Goal: Transaction & Acquisition: Subscribe to service/newsletter

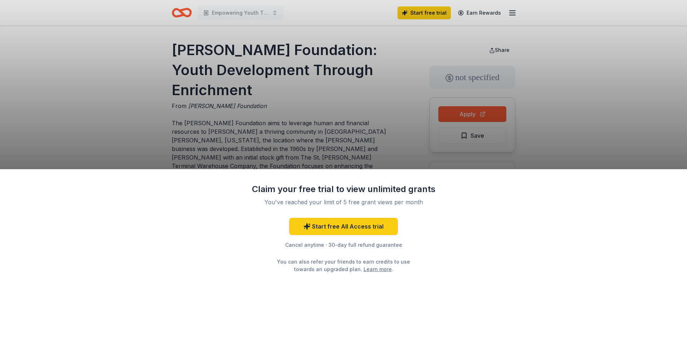
click at [349, 130] on div "Claim your free trial to view unlimited grants You've reached your limit of 5 f…" at bounding box center [343, 169] width 687 height 338
click at [412, 90] on div "Claim your free trial to view unlimited grants You've reached your limit of 5 f…" at bounding box center [343, 169] width 687 height 338
drag, startPoint x: 259, startPoint y: 91, endPoint x: 170, endPoint y: 40, distance: 102.2
click at [170, 40] on div "Claim your free trial to view unlimited grants You've reached your limit of 5 f…" at bounding box center [343, 169] width 687 height 338
click at [227, 50] on div "Claim your free trial to view unlimited grants You've reached your limit of 5 f…" at bounding box center [343, 169] width 687 height 338
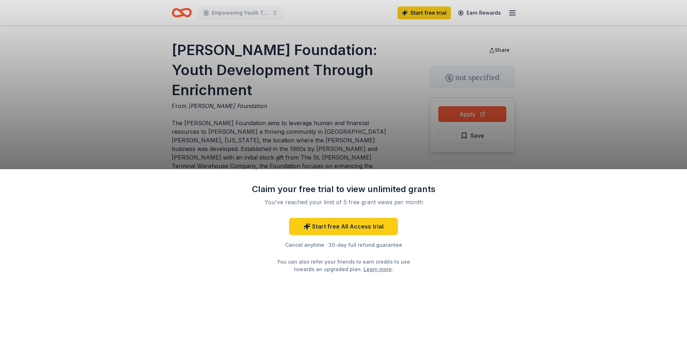
drag, startPoint x: 660, startPoint y: 119, endPoint x: 652, endPoint y: 120, distance: 7.6
click at [660, 120] on div "Claim your free trial to view unlimited grants You've reached your limit of 5 f…" at bounding box center [343, 169] width 687 height 338
click at [364, 74] on div "Claim your free trial to view unlimited grants You've reached your limit of 5 f…" at bounding box center [343, 169] width 687 height 338
click at [347, 221] on link "Start free All Access trial" at bounding box center [343, 226] width 109 height 17
